Goal: Information Seeking & Learning: Learn about a topic

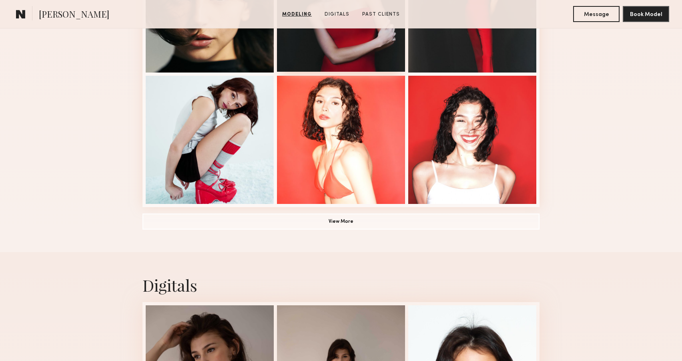
scroll to position [569, 0]
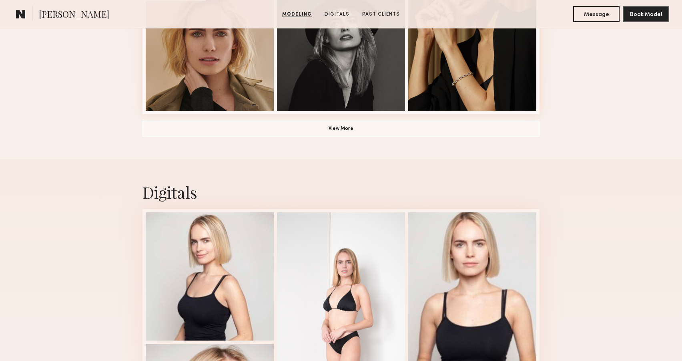
scroll to position [864, 0]
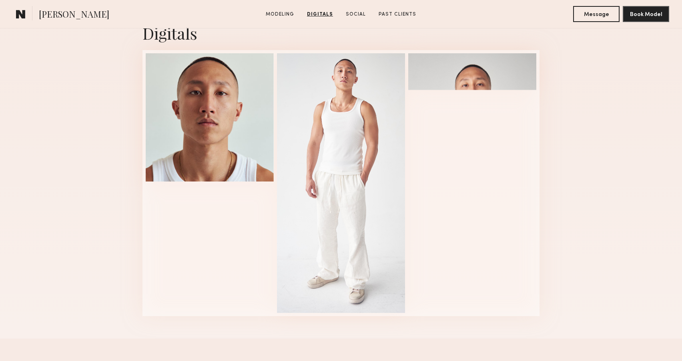
scroll to position [808, 0]
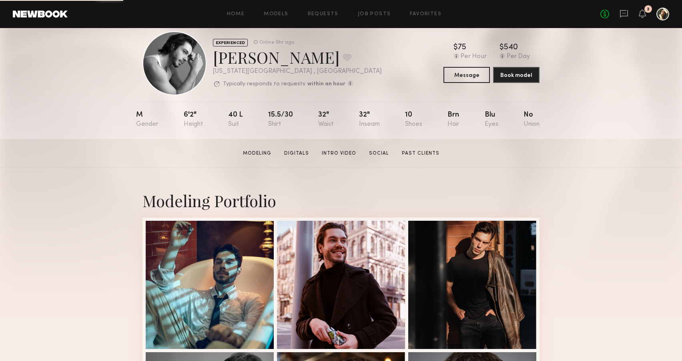
scroll to position [18, 0]
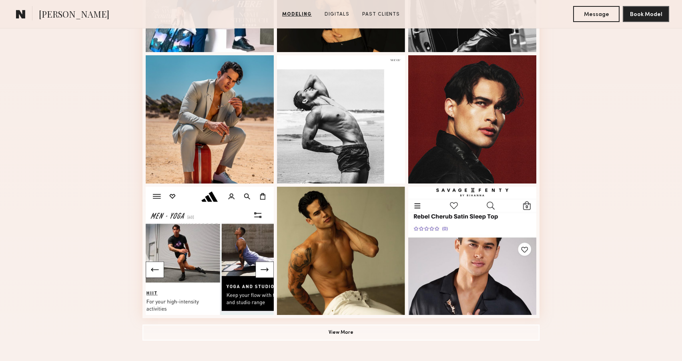
scroll to position [433, 0]
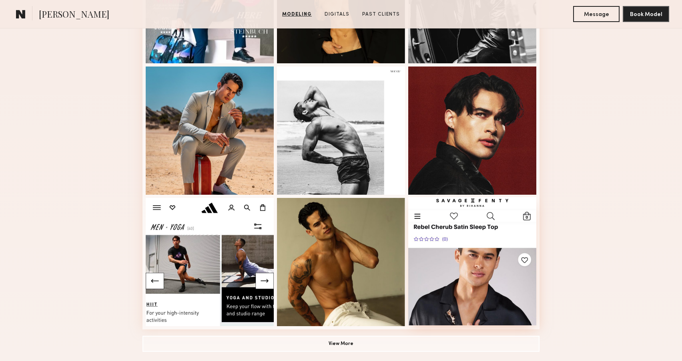
click at [518, 261] on div at bounding box center [472, 261] width 128 height 128
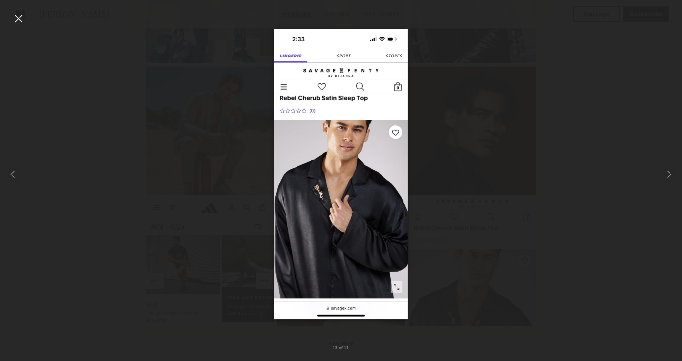
click at [560, 235] on div at bounding box center [341, 174] width 682 height 322
click at [559, 235] on div at bounding box center [341, 174] width 682 height 322
click at [17, 16] on div at bounding box center [18, 18] width 13 height 13
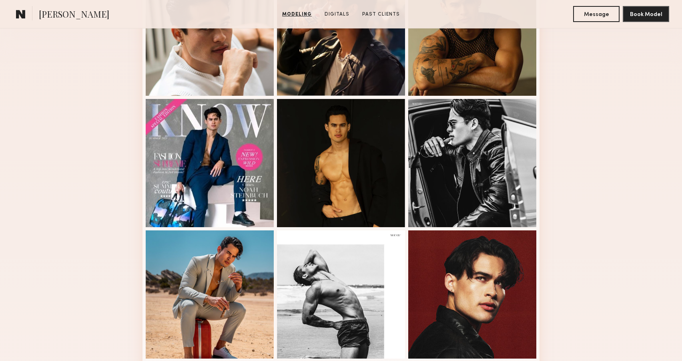
scroll to position [267, 0]
